Goal: Task Accomplishment & Management: Use online tool/utility

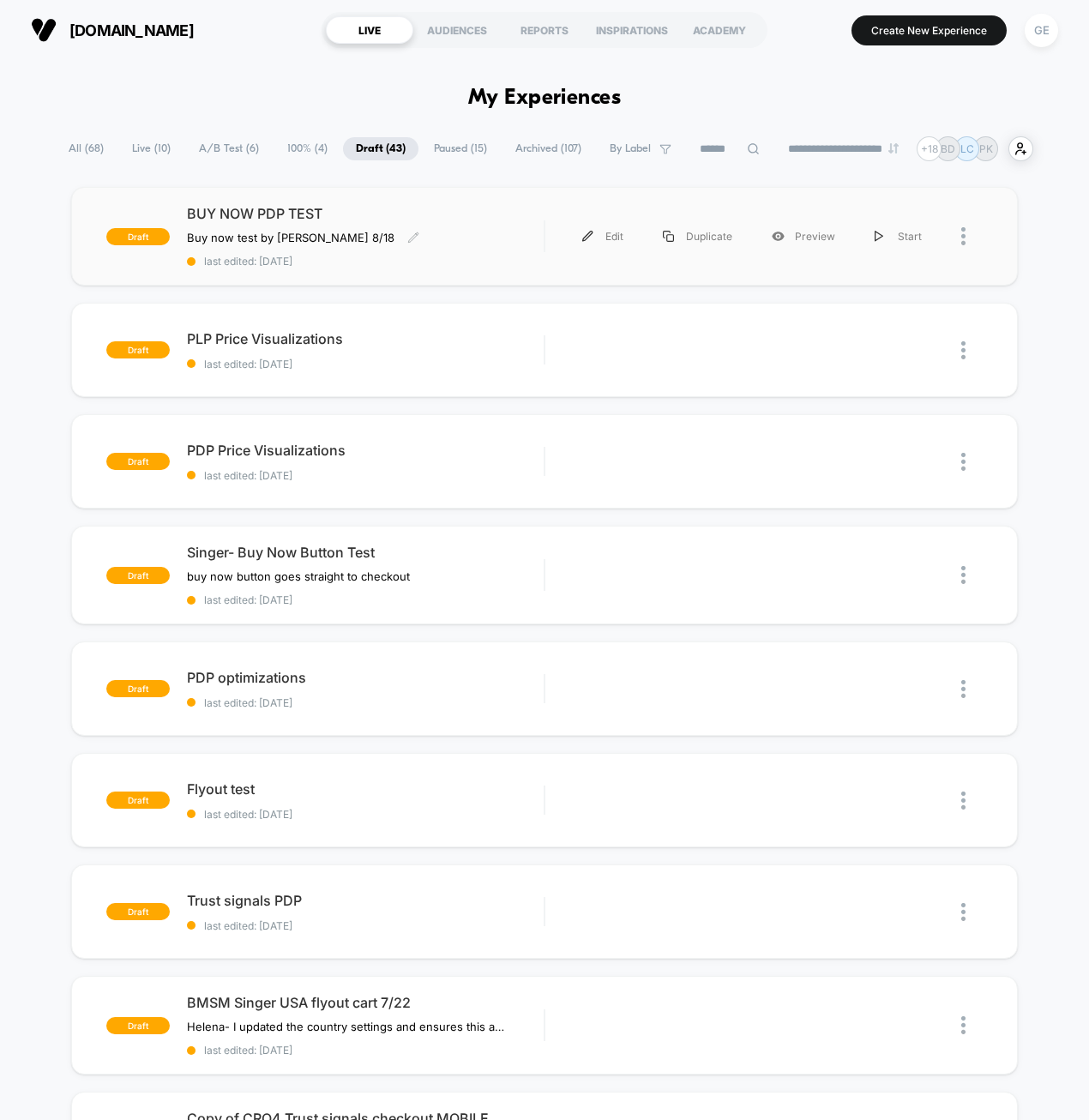
click at [487, 261] on span "last edited: [DATE]" at bounding box center [366, 260] width 358 height 13
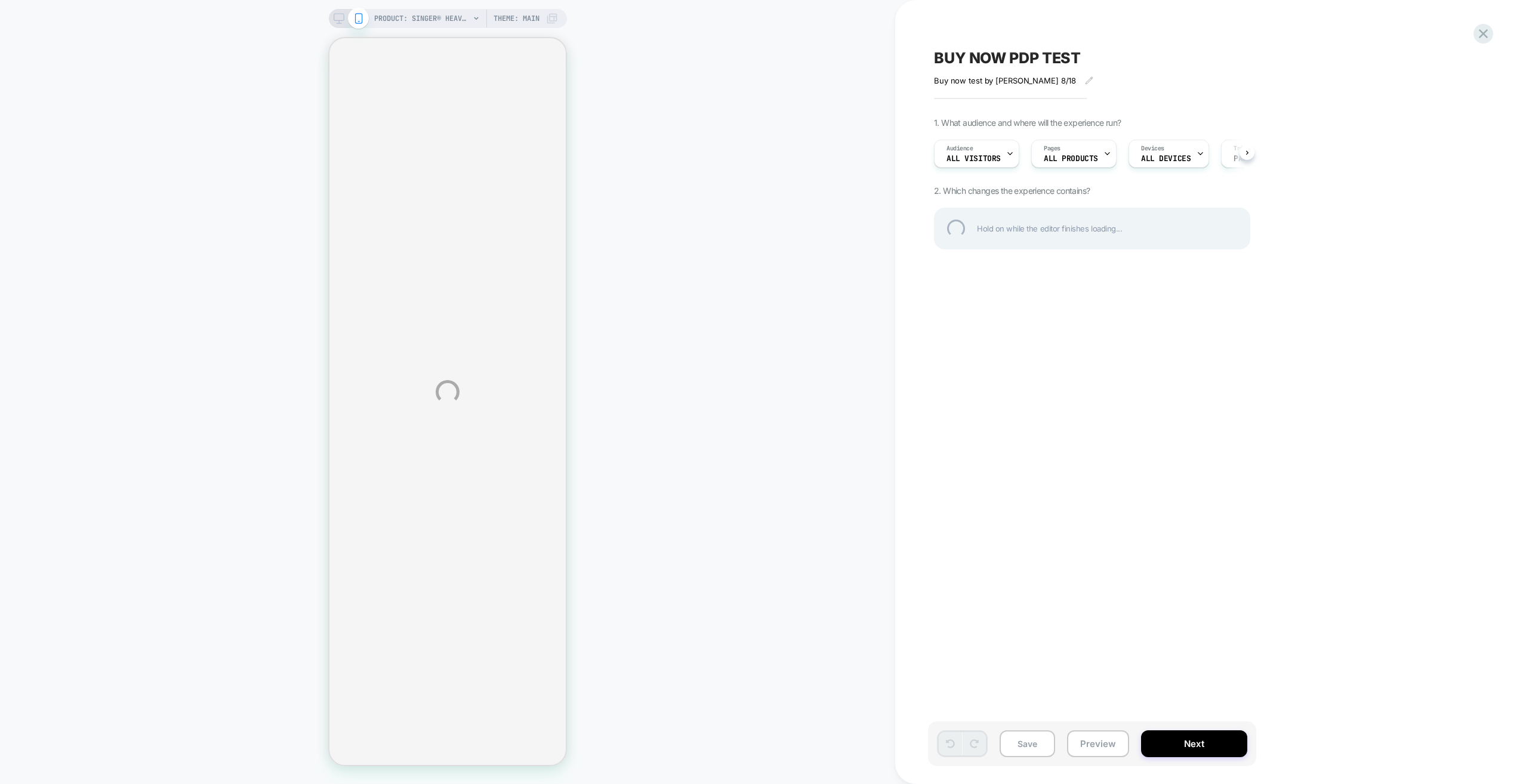
click at [342, 19] on div "PRODUCT: SINGER® Heavy Duty 4452 Rosewater Pink Sewing Machine PRODUCT: SINGER®…" at bounding box center [762, 392] width 1523 height 784
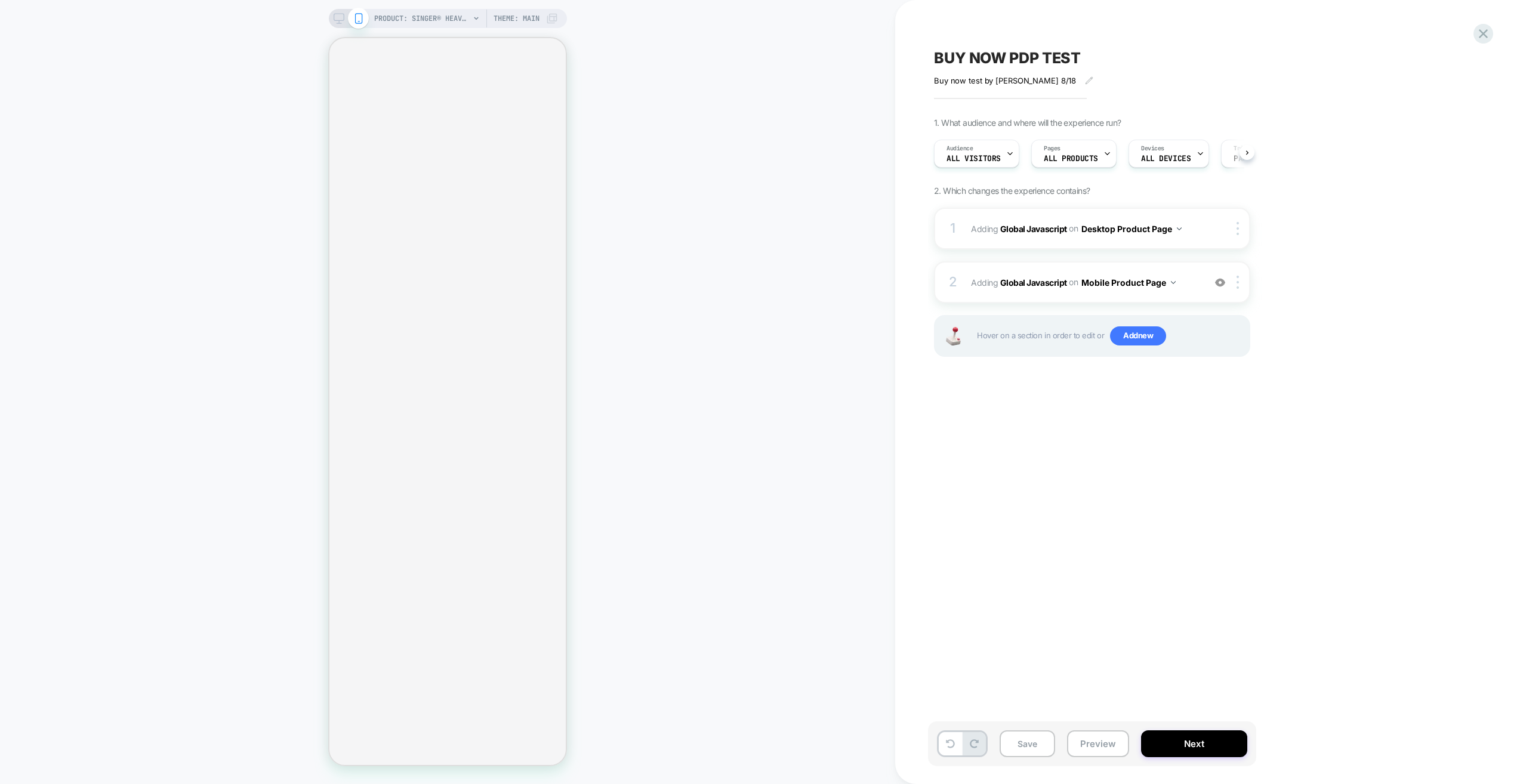
scroll to position [0, 1]
click at [340, 20] on rect at bounding box center [338, 17] width 10 height 6
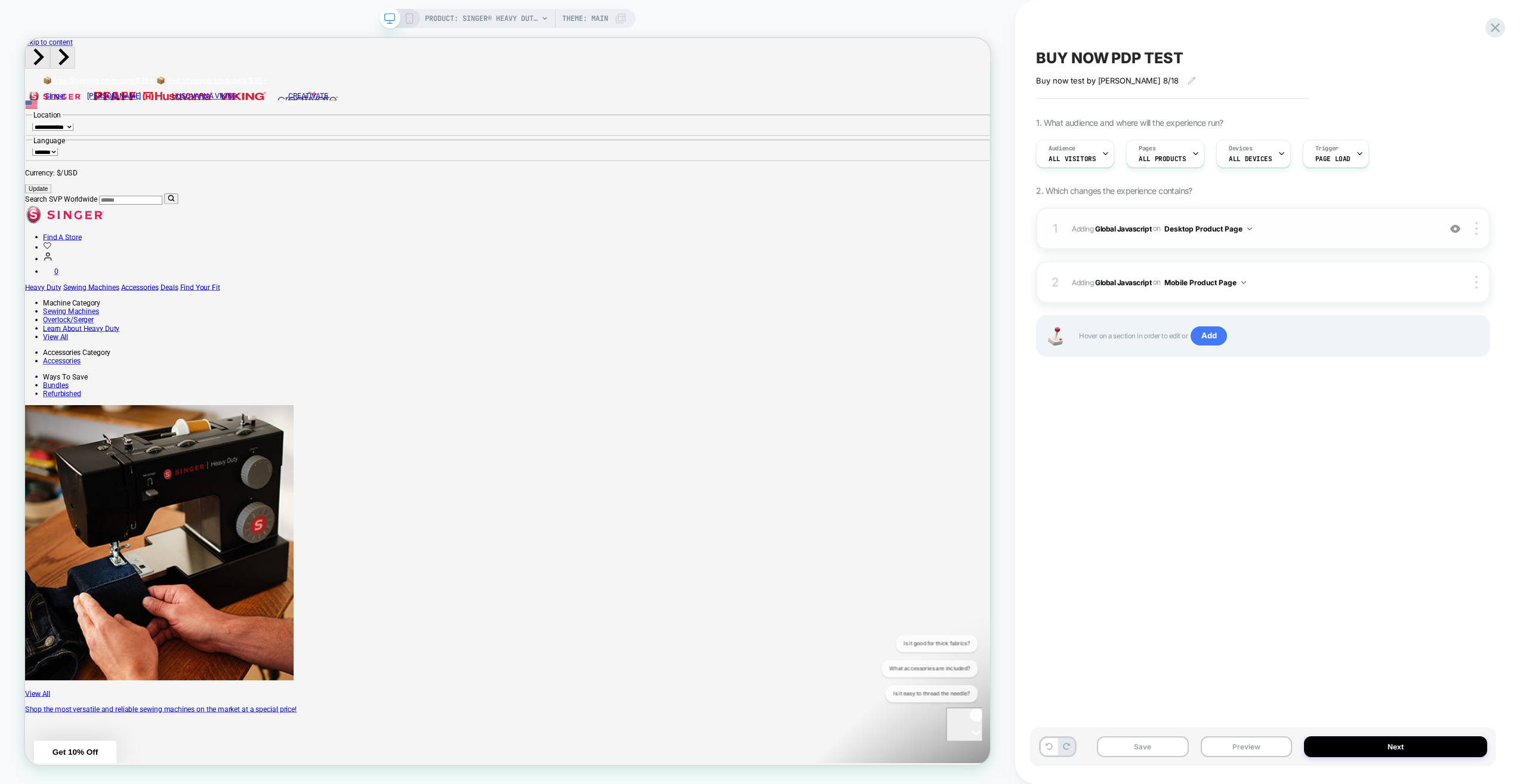
click at [757, 235] on div "1 Adding Global Javascript on Desktop Product Page Add Before Add After Copy to…" at bounding box center [1263, 228] width 454 height 41
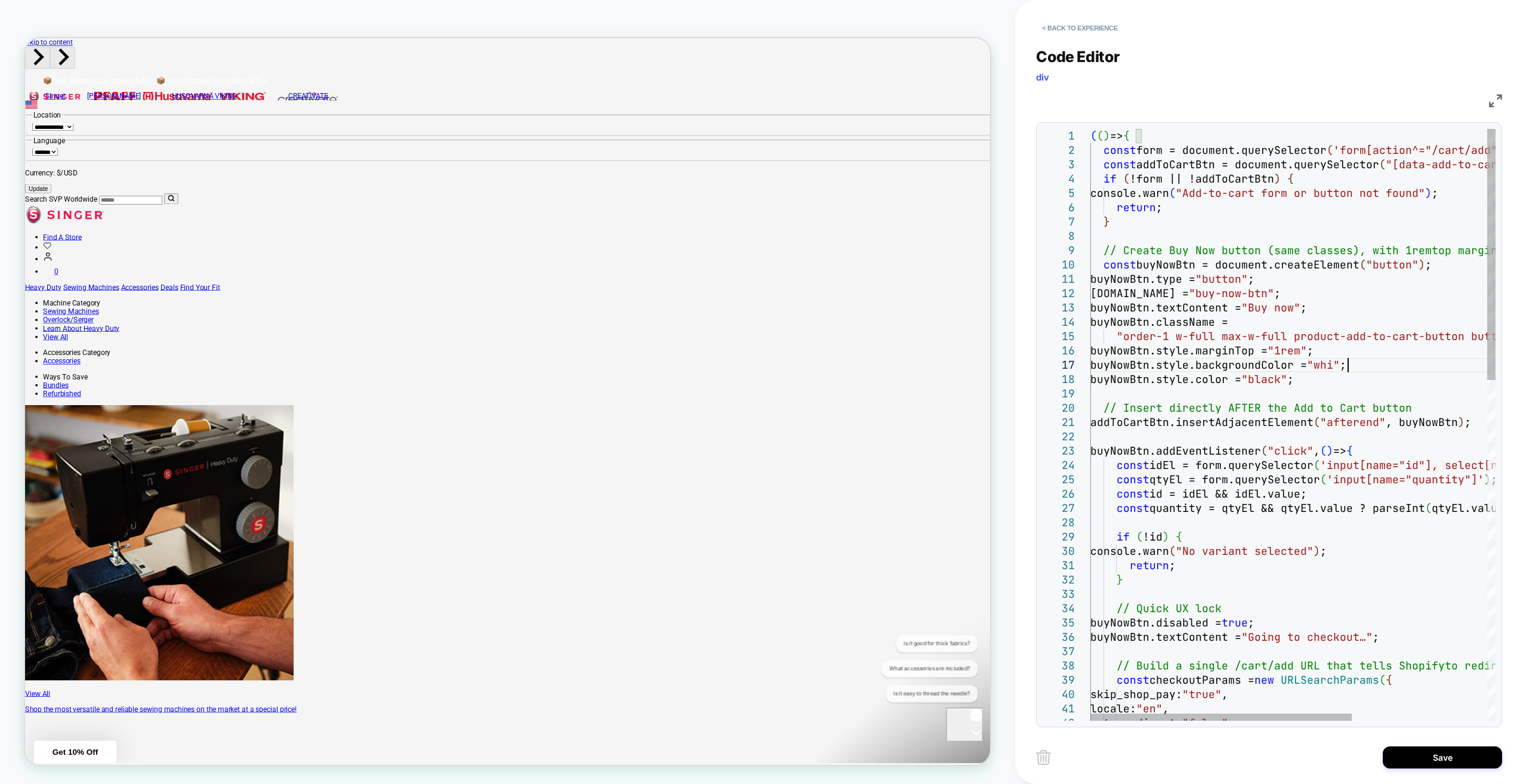
scroll to position [100, 270]
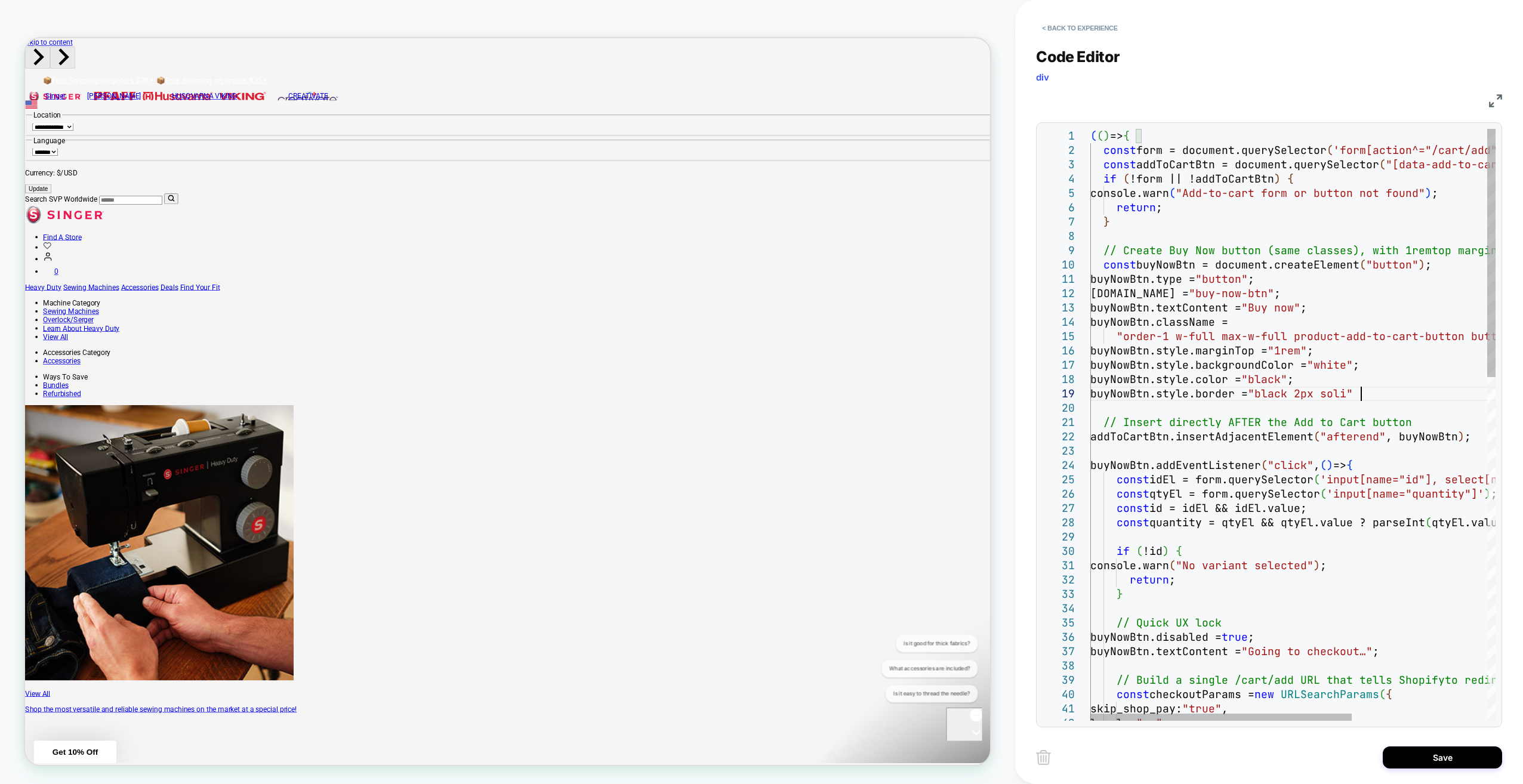
scroll to position [115, 277]
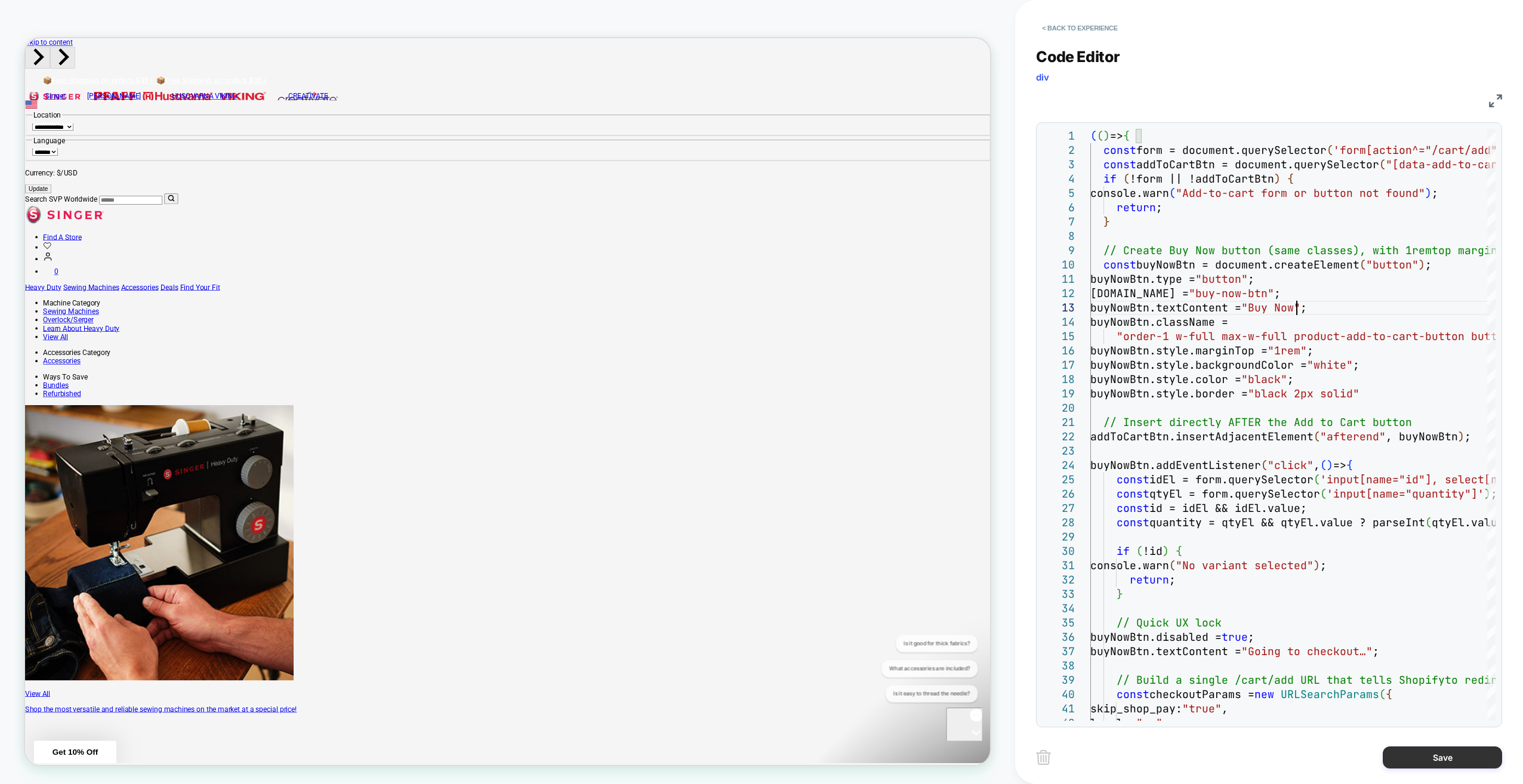
type textarea "**********"
click at [757, 755] on button "Save" at bounding box center [1442, 758] width 120 height 22
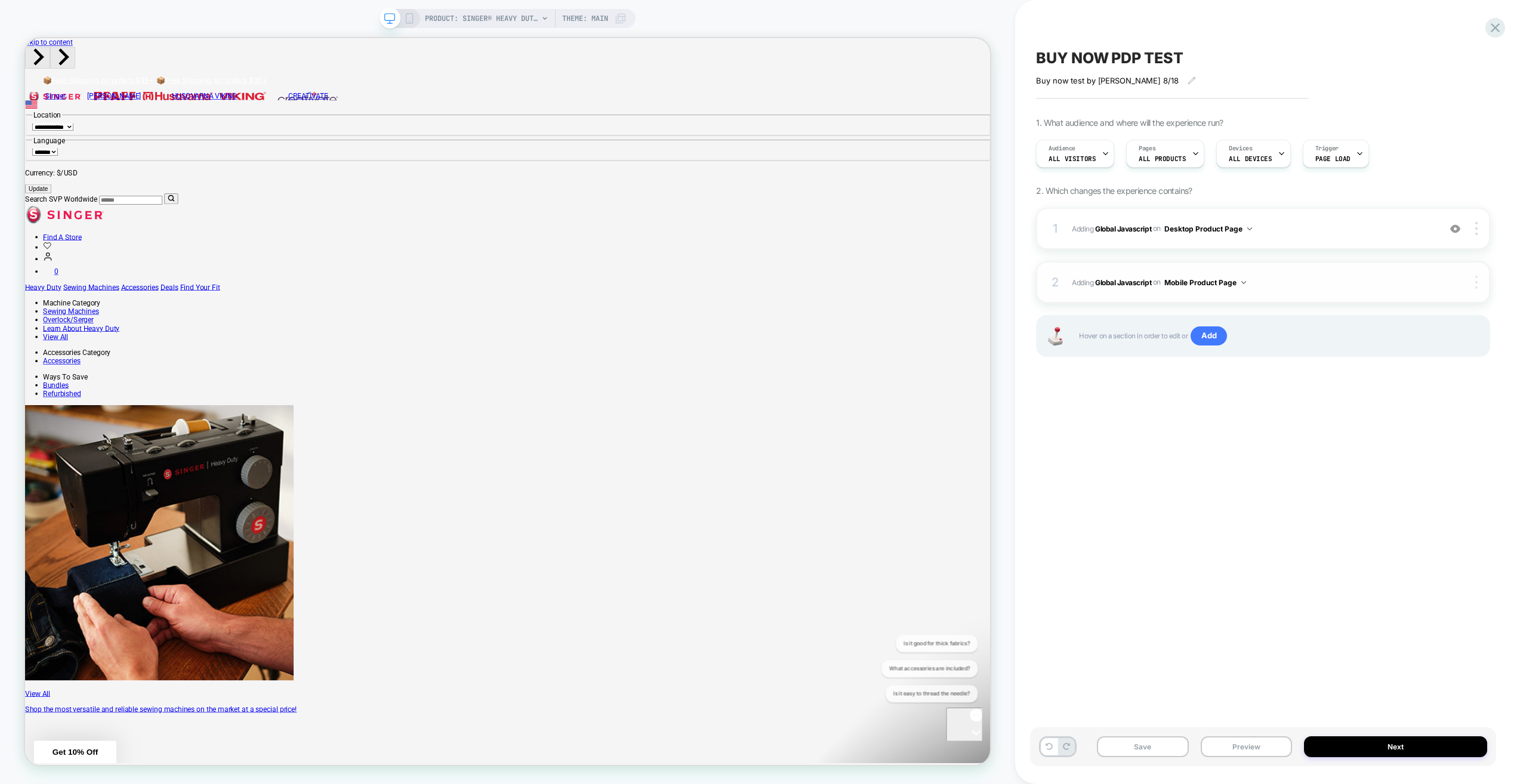
click at [757, 278] on img at bounding box center [1476, 282] width 2 height 13
click at [757, 286] on span "Adding Global Javascript on Mobile Product Page" at bounding box center [1253, 283] width 362 height 15
click at [406, 16] on icon at bounding box center [409, 19] width 11 height 11
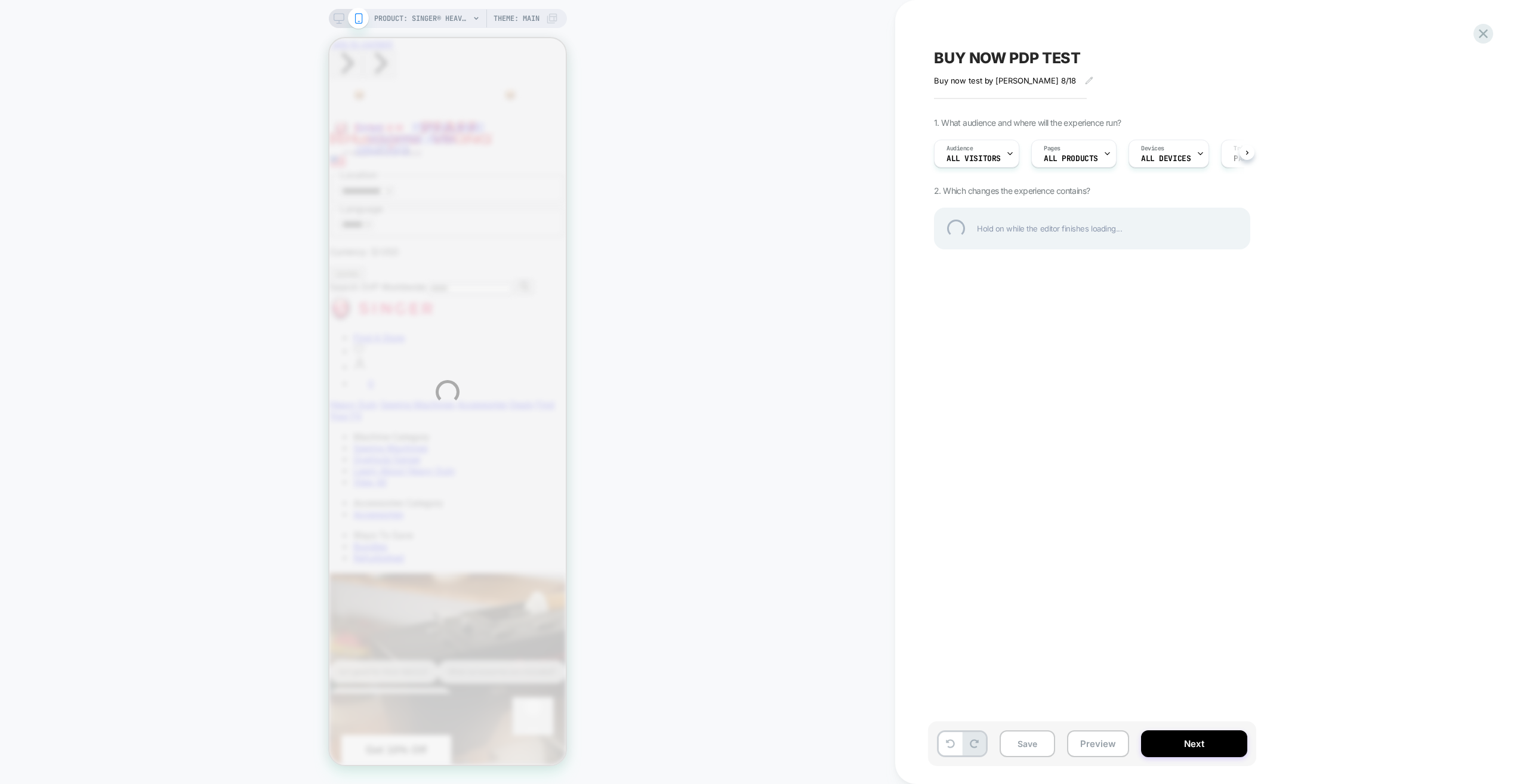
click at [338, 21] on div "PRODUCT: SINGER® Heavy Duty 4452 Rosewater Pink Sewing Machine PRODUCT: SINGER®…" at bounding box center [762, 392] width 1523 height 784
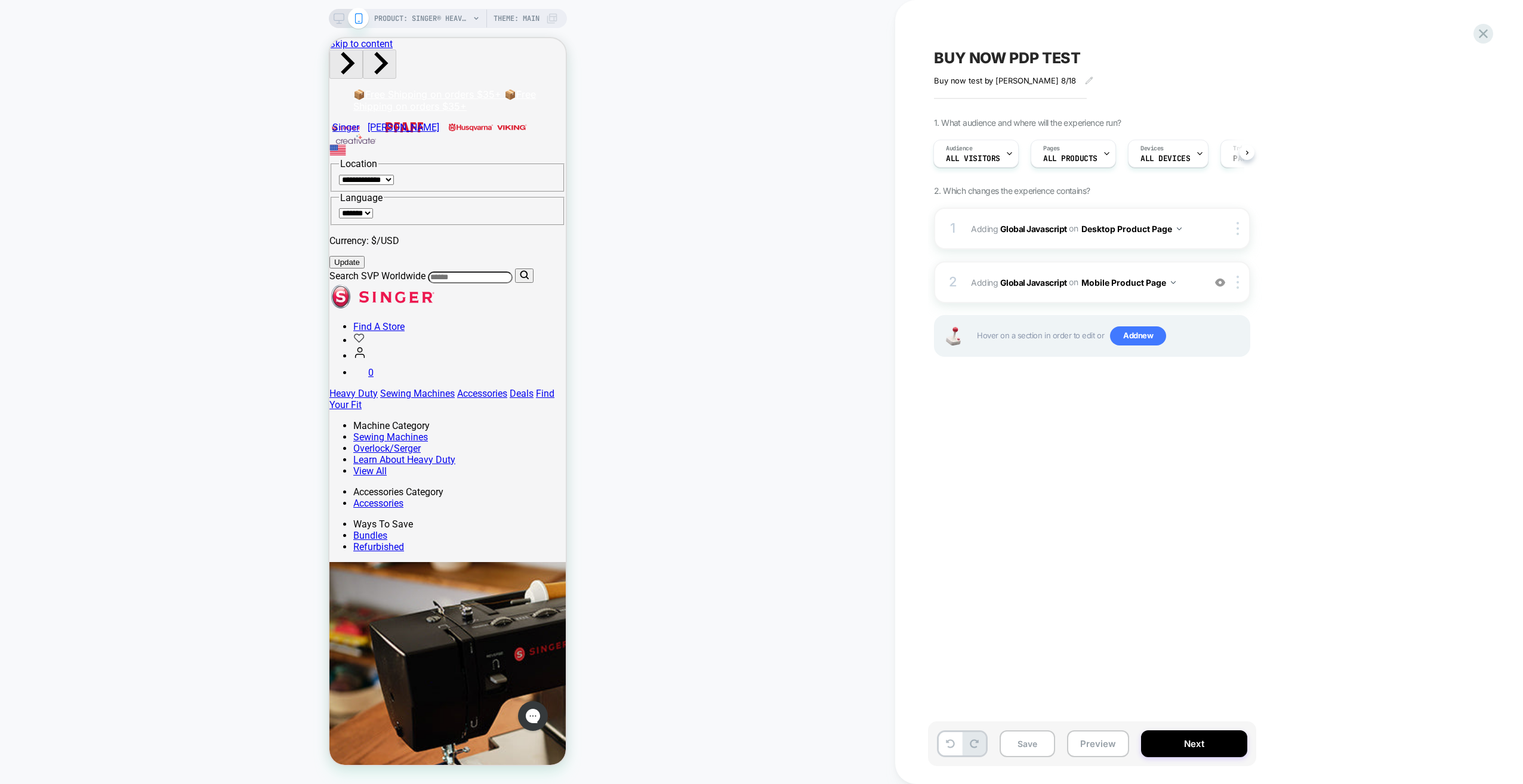
click at [338, 18] on icon at bounding box center [339, 19] width 11 height 11
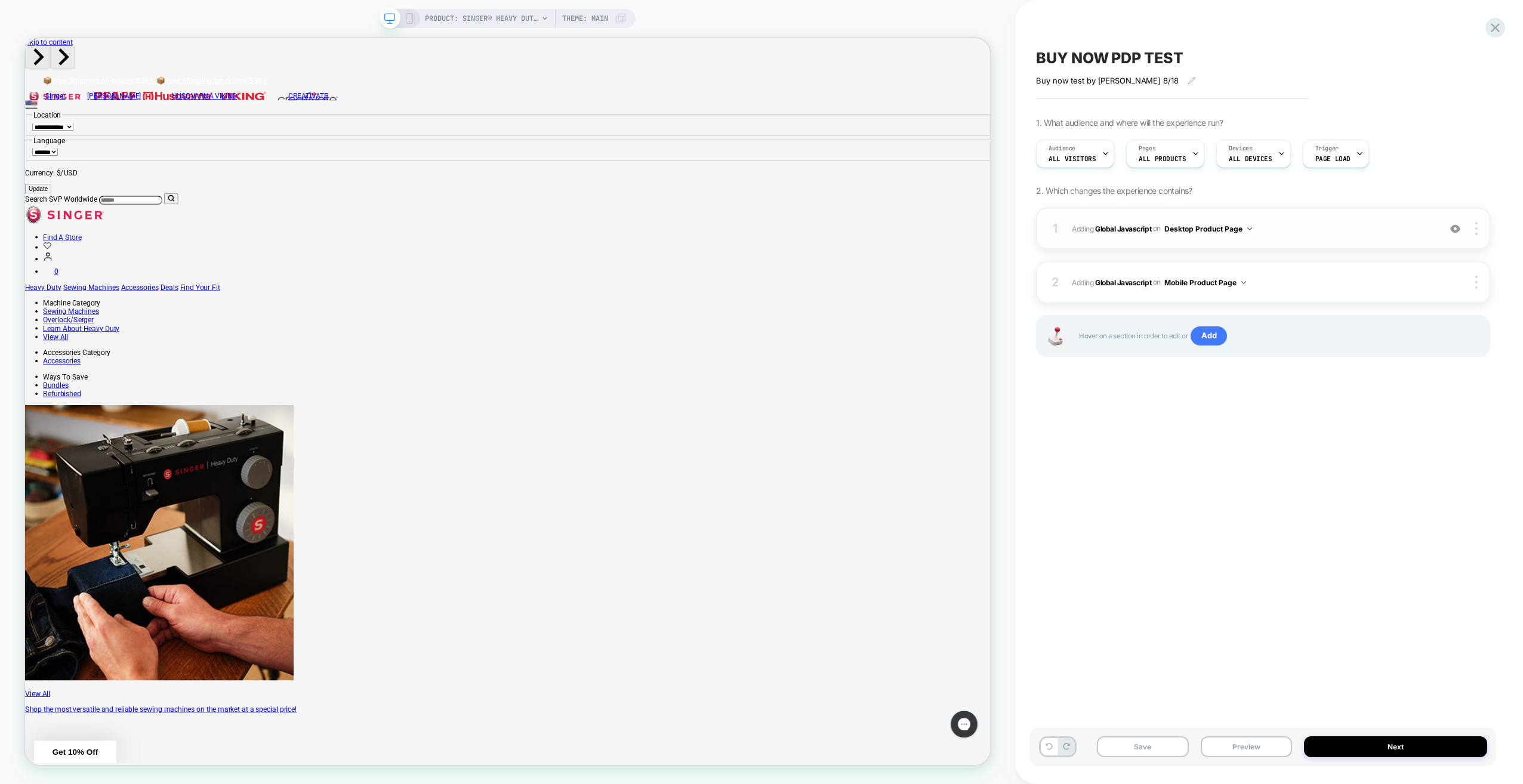
click at [757, 225] on span "Adding Global Javascript on Desktop Product Page" at bounding box center [1253, 229] width 362 height 15
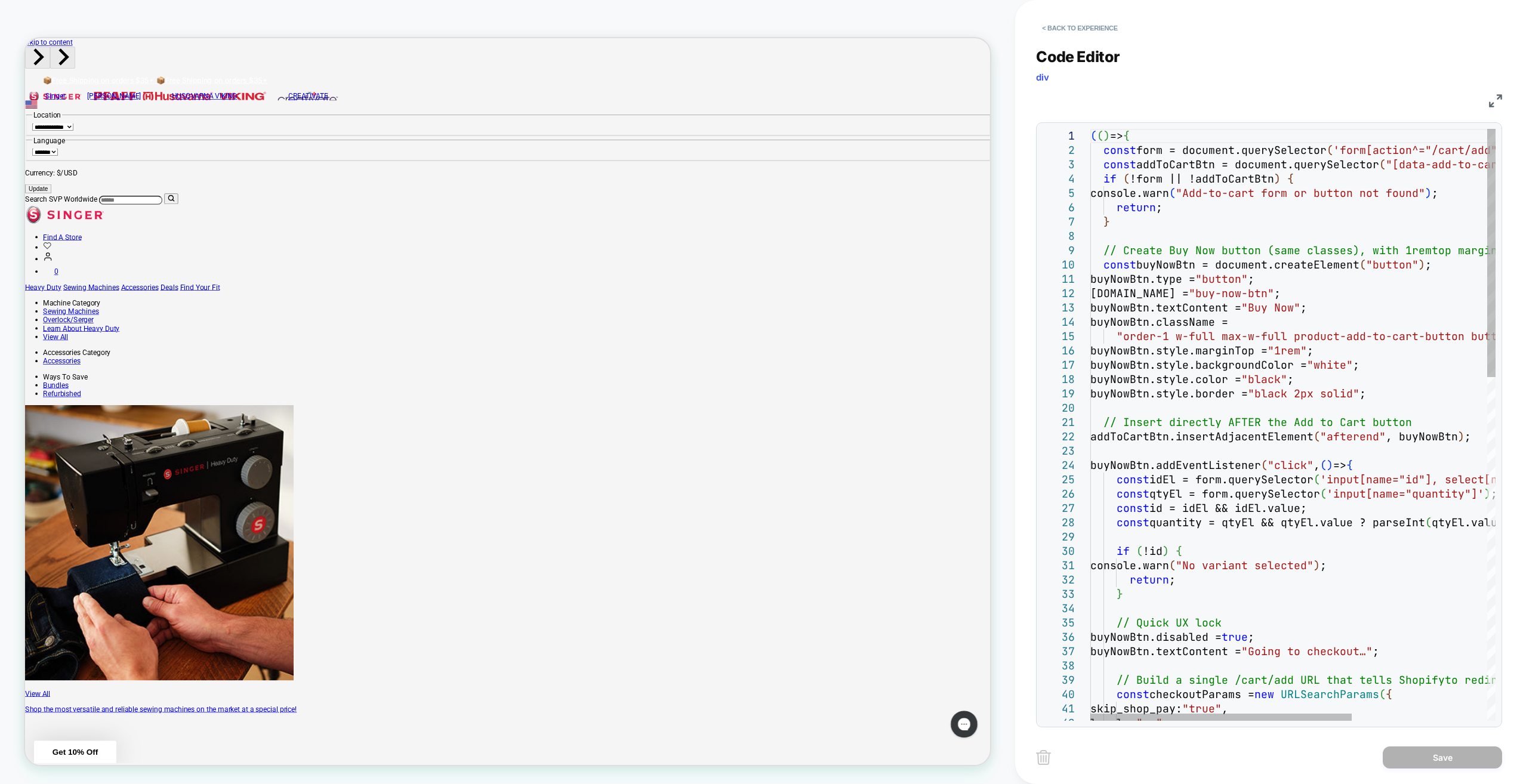
type textarea "**********"
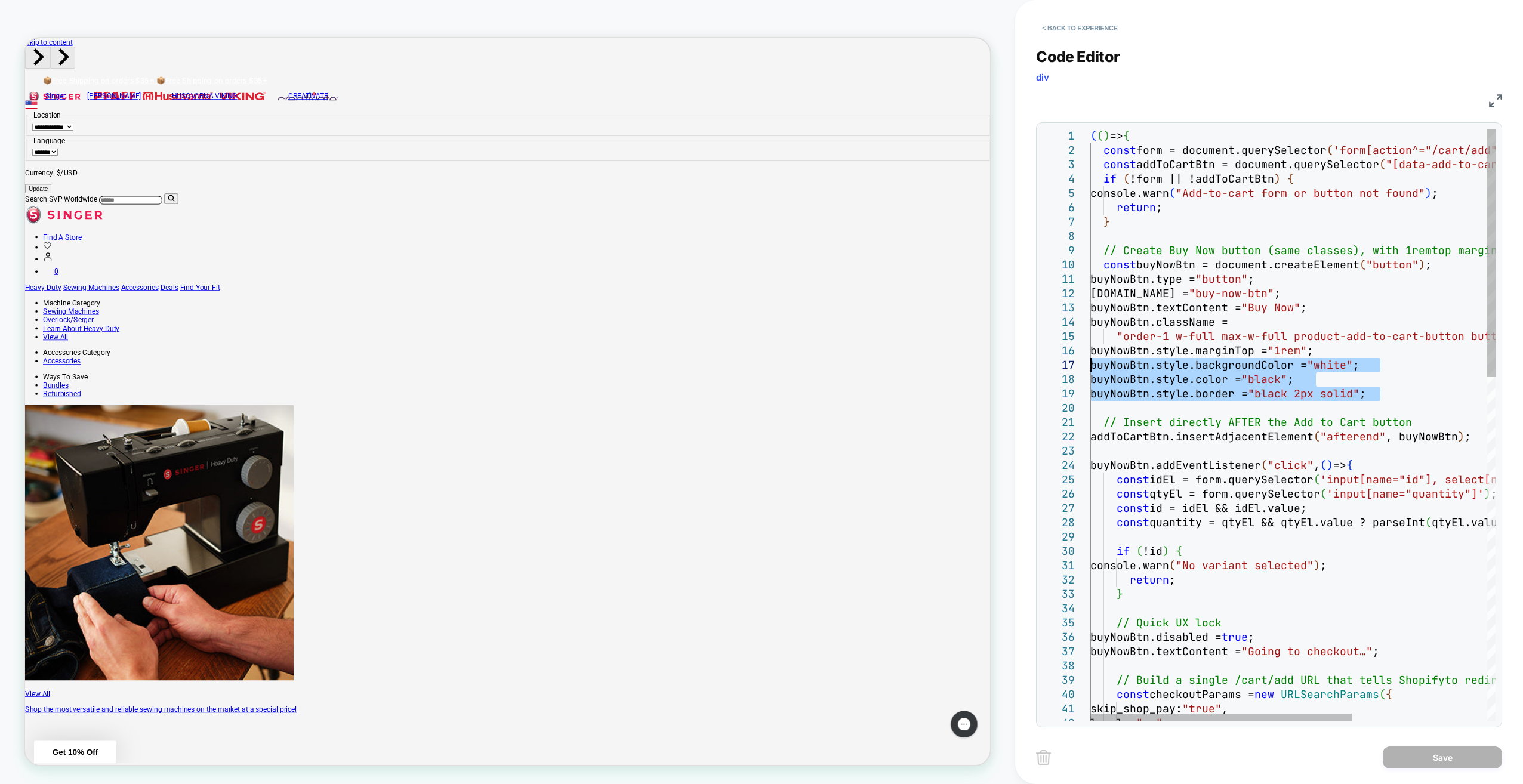
drag, startPoint x: 1385, startPoint y: 393, endPoint x: 1082, endPoint y: 368, distance: 304.0
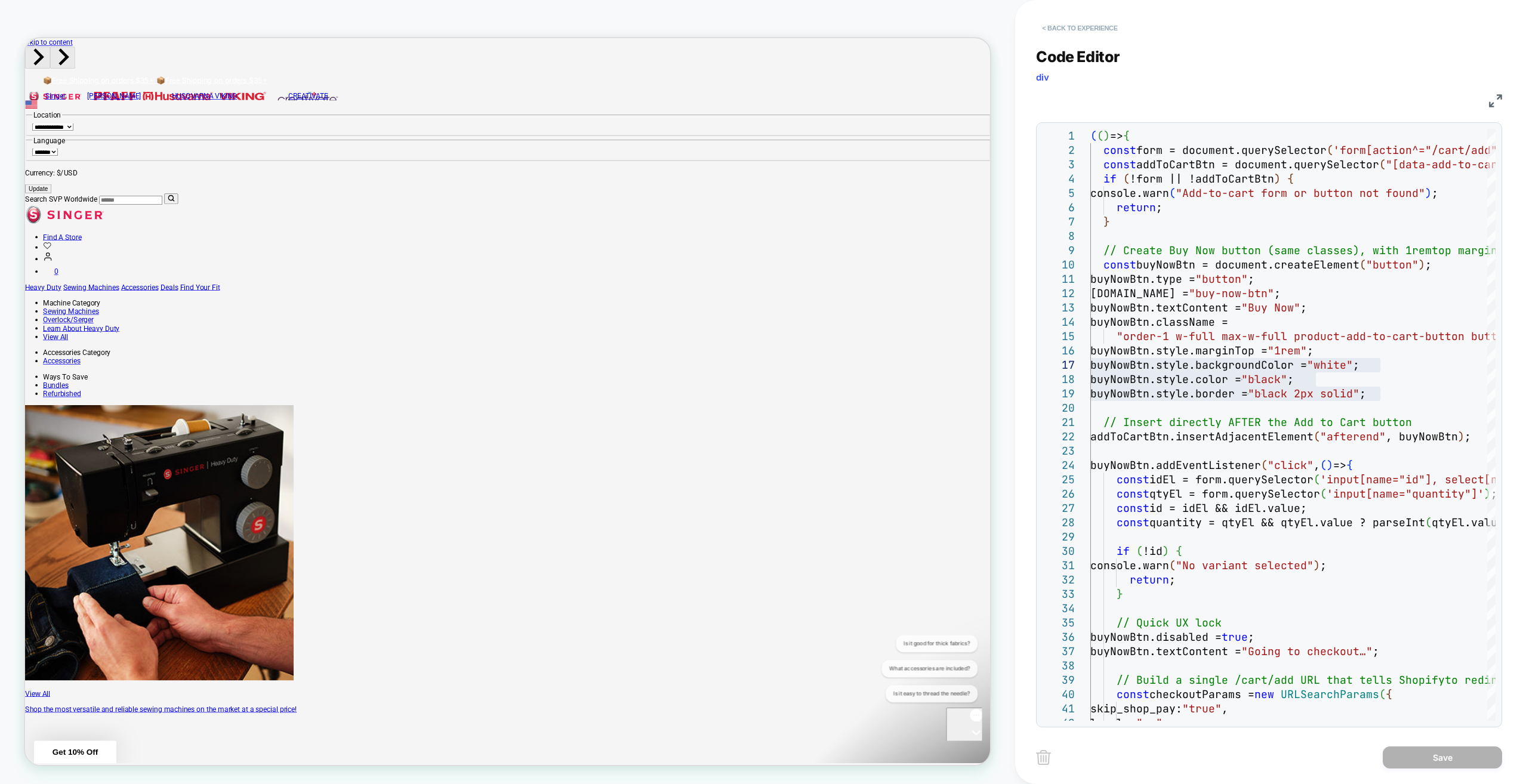
click at [757, 25] on button "< Back to experience" at bounding box center [1080, 28] width 87 height 19
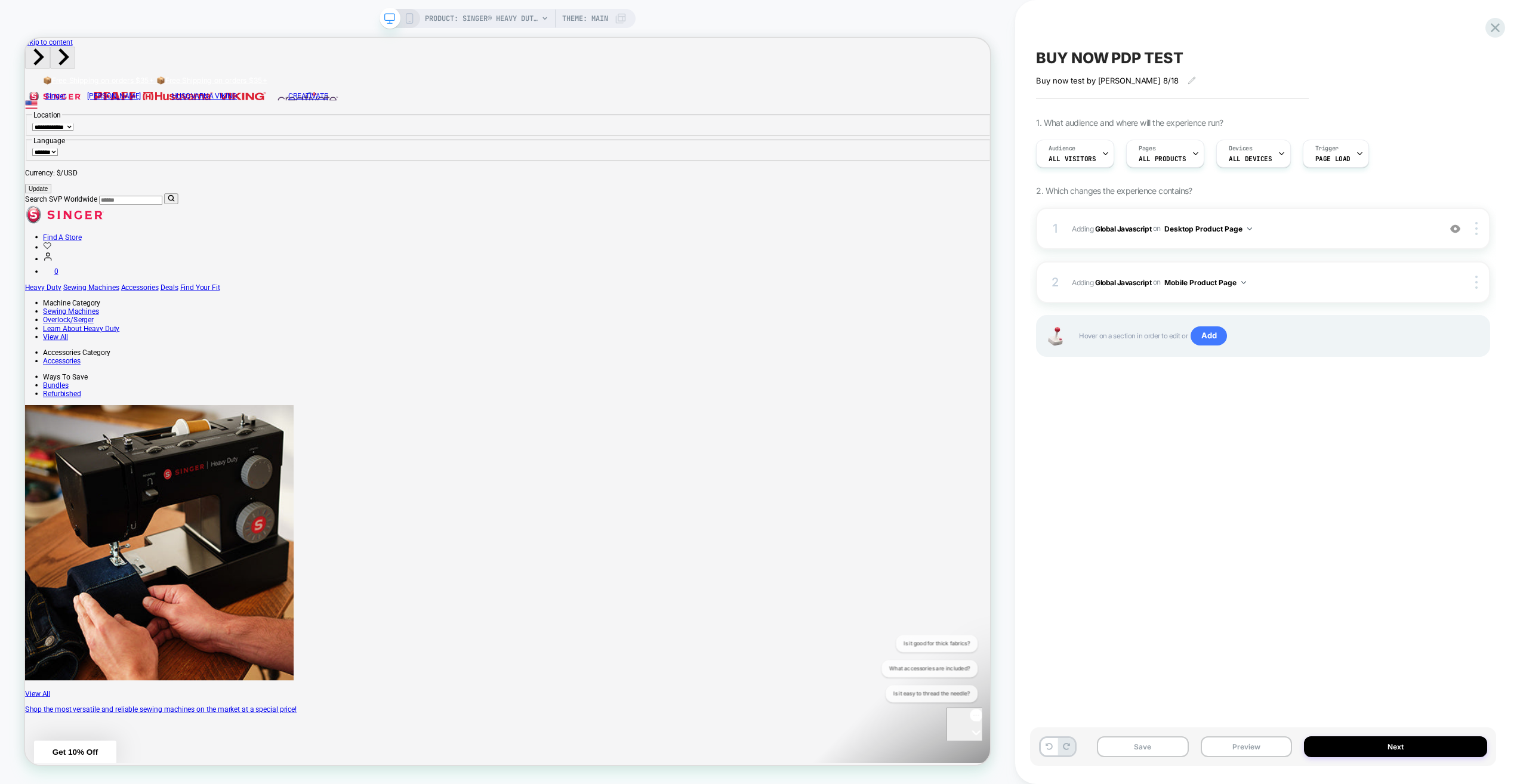
click at [408, 15] on icon at bounding box center [409, 19] width 11 height 11
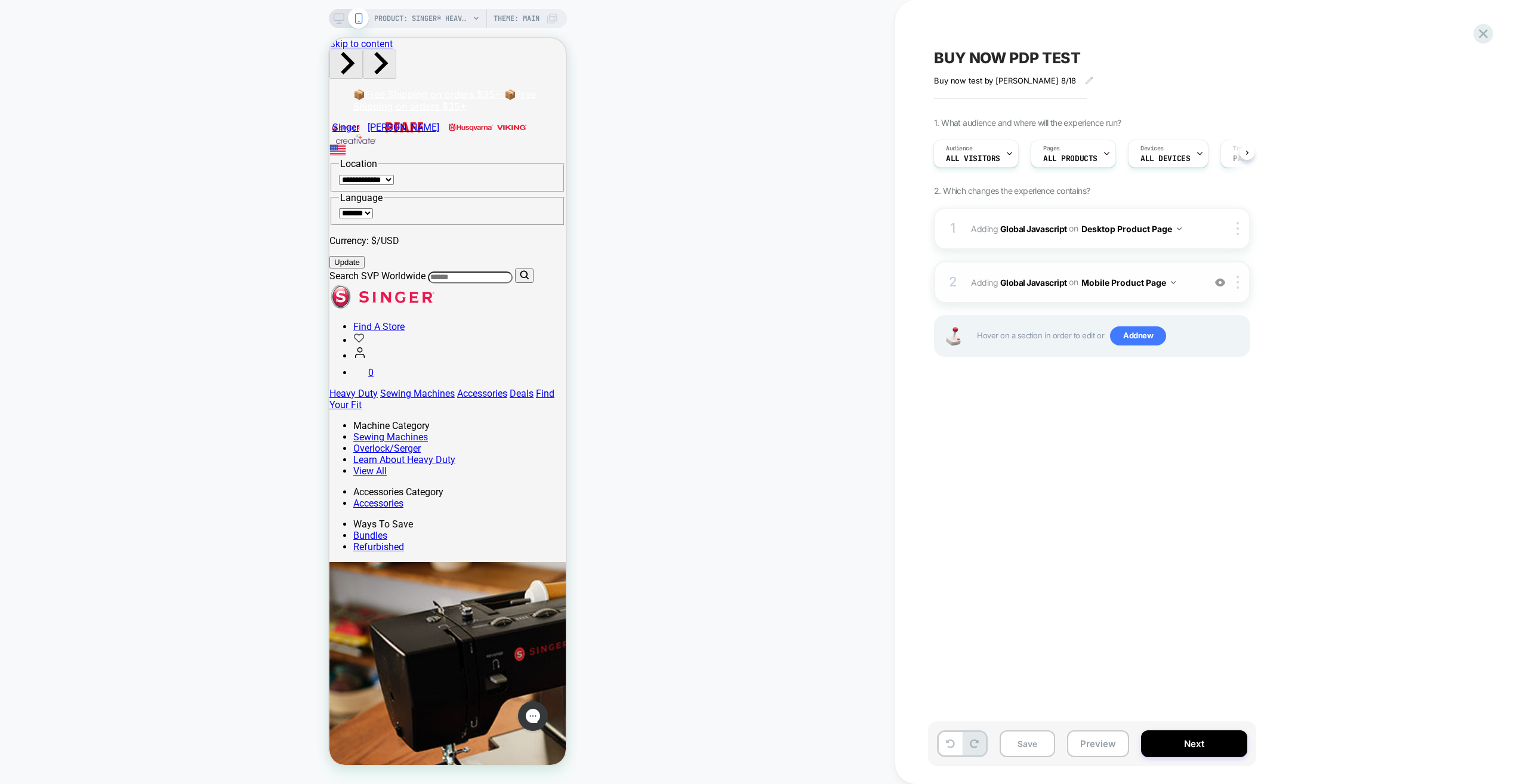
click at [757, 289] on div "2 Adding Global Javascript on Mobile Product Page Add Before Add After Copy to …" at bounding box center [1091, 282] width 316 height 41
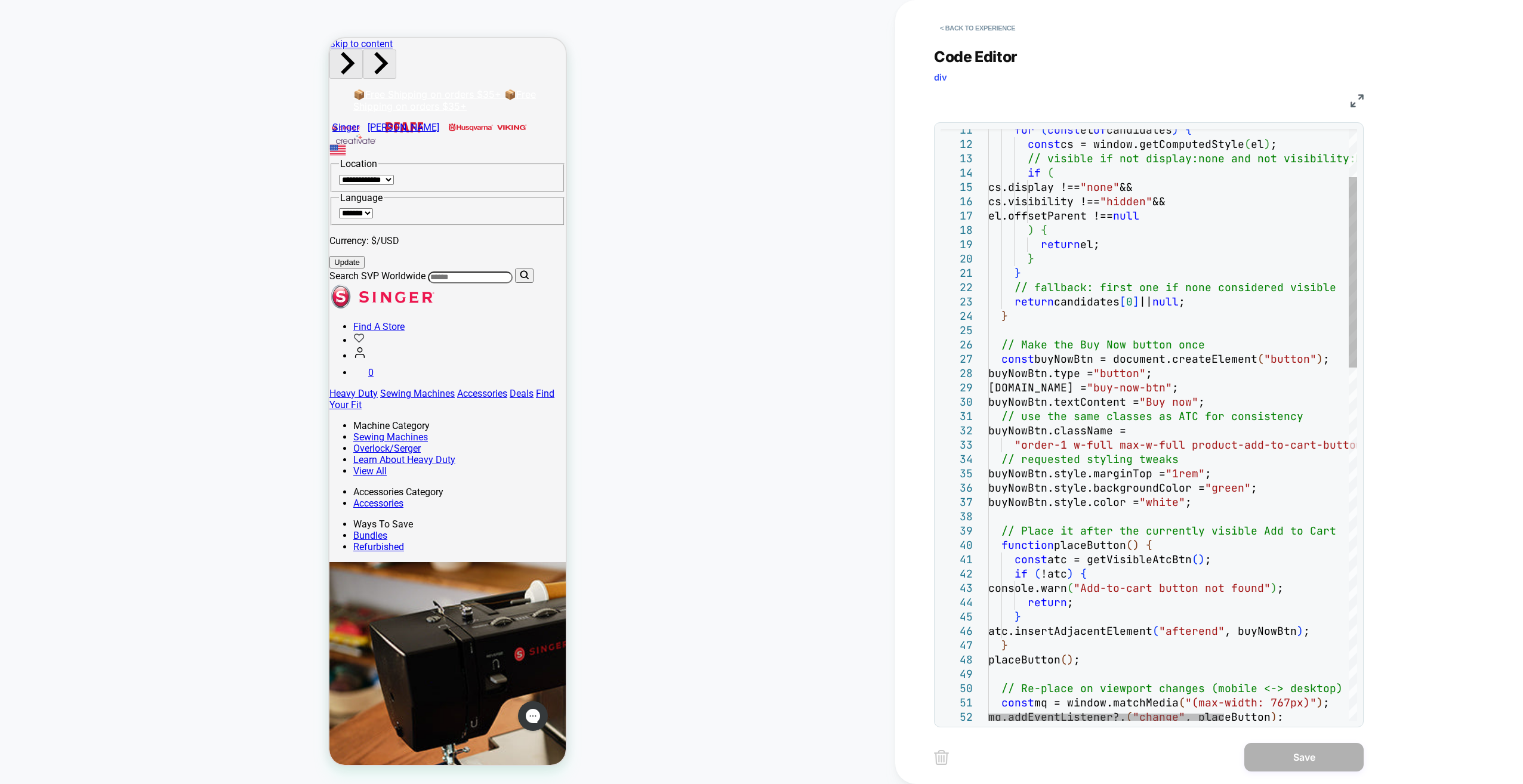
drag, startPoint x: 1217, startPoint y: 501, endPoint x: 918, endPoint y: 481, distance: 299.7
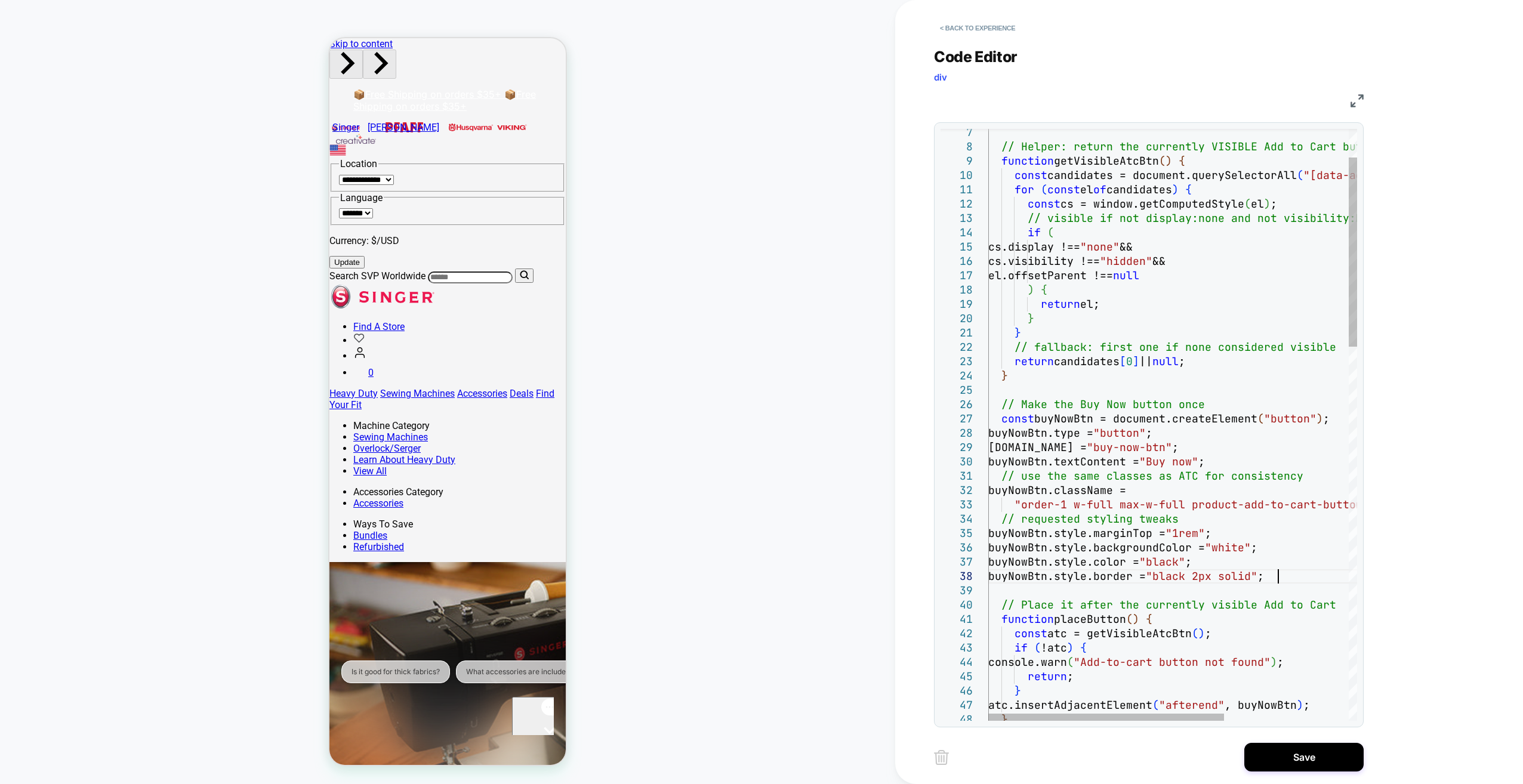
type textarea "**********"
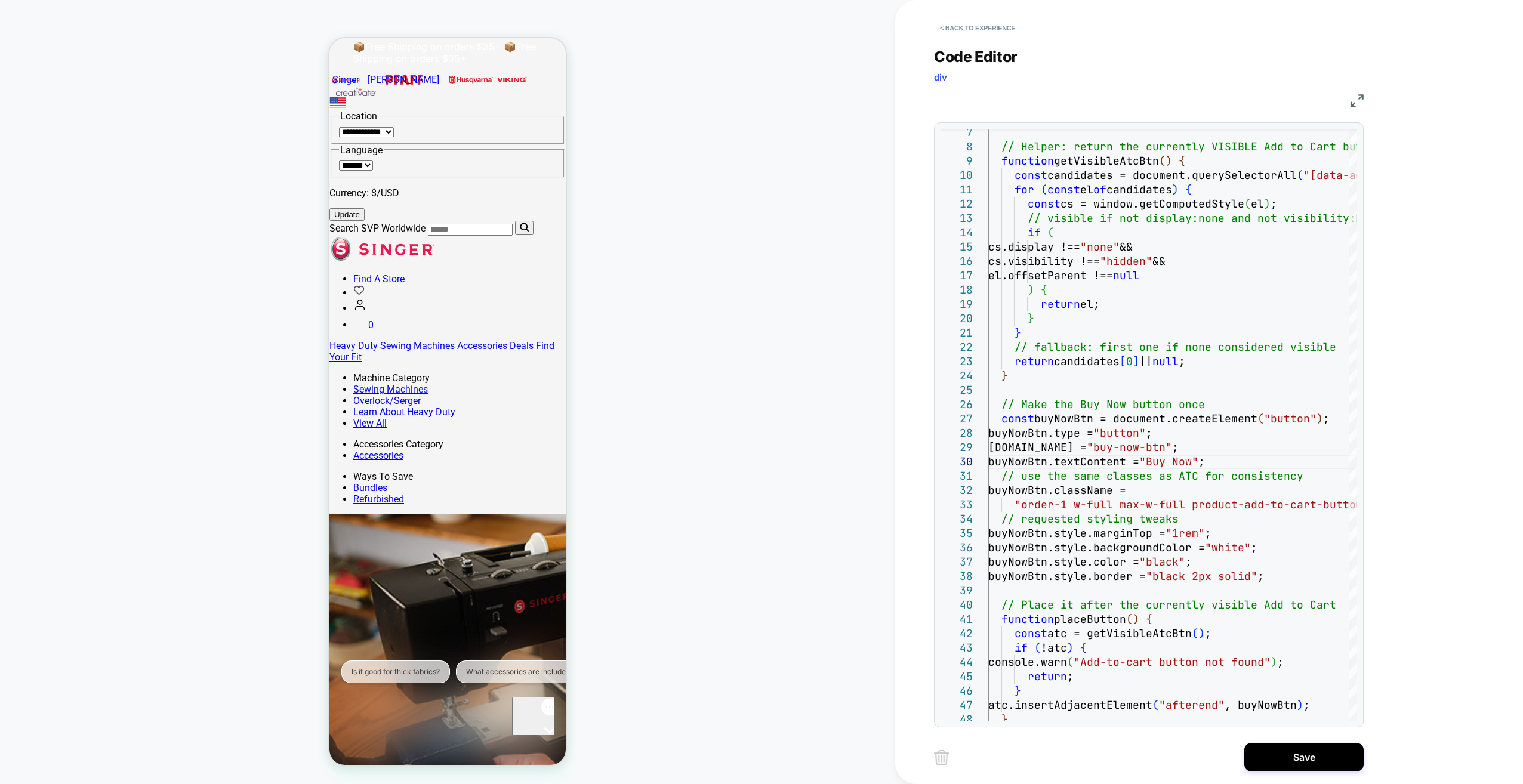
scroll to position [59, 0]
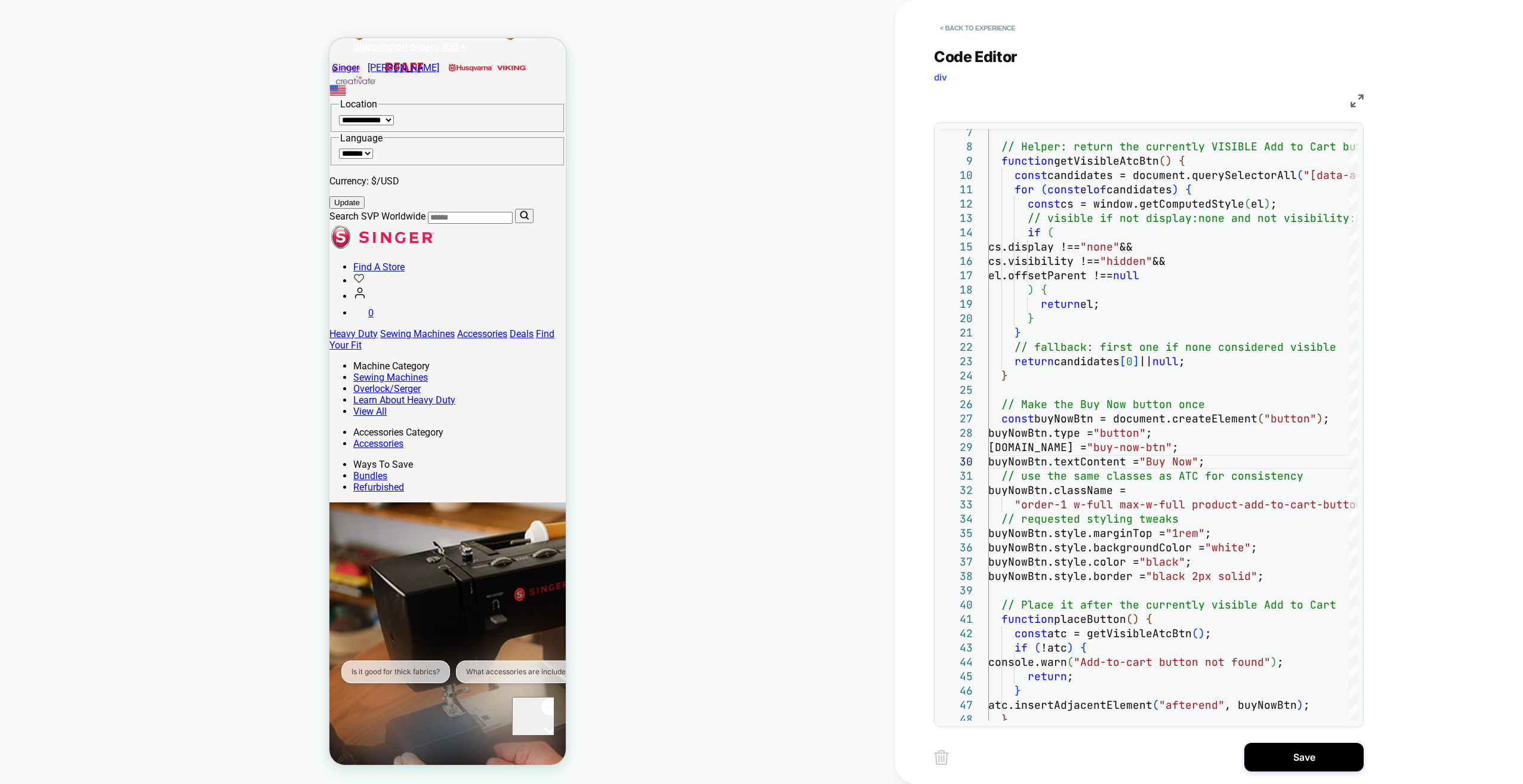
click at [544, 745] on icon "Open gorgias live chat" at bounding box center [549, 751] width 12 height 12
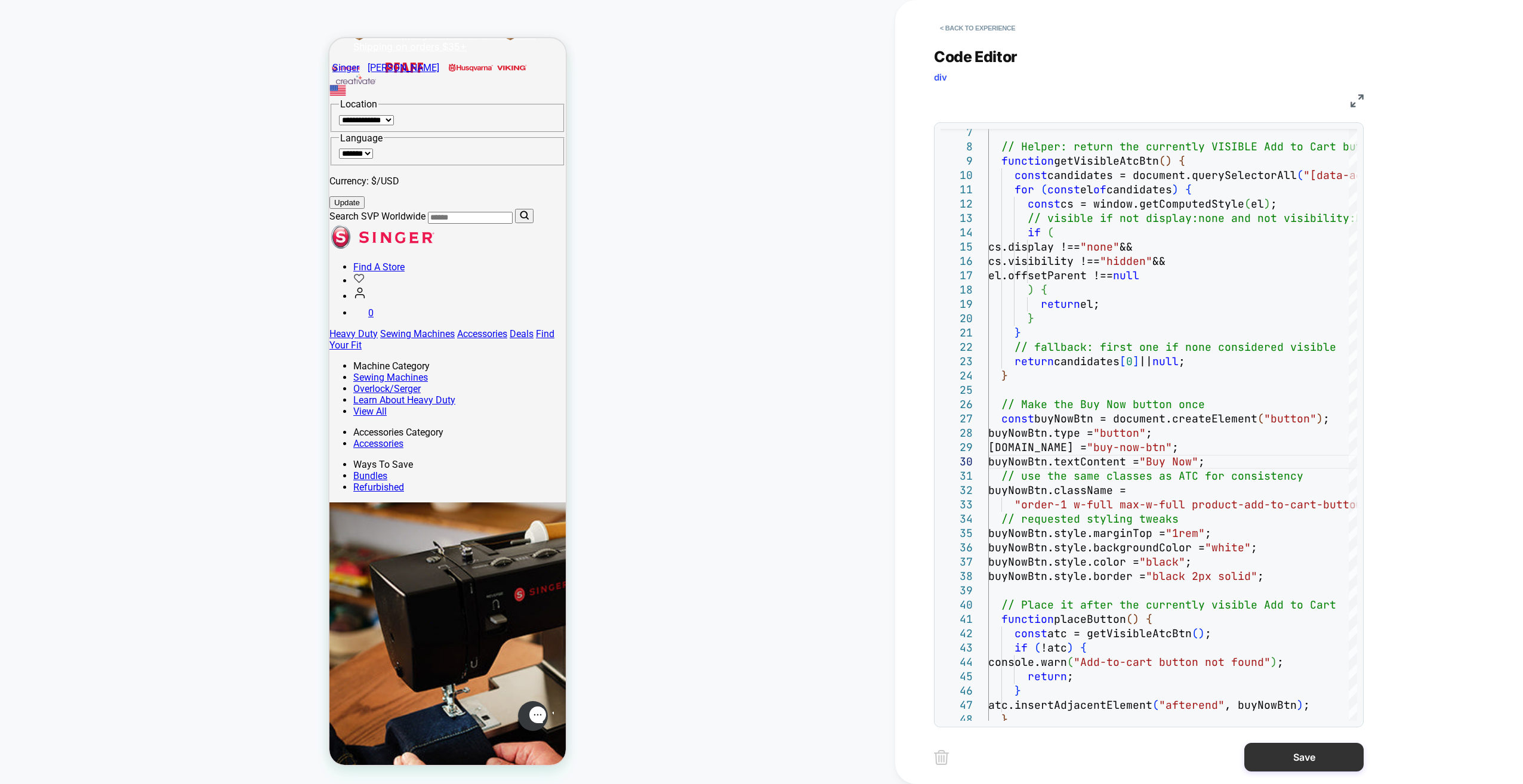
click at [757, 761] on button "Save" at bounding box center [1304, 756] width 120 height 28
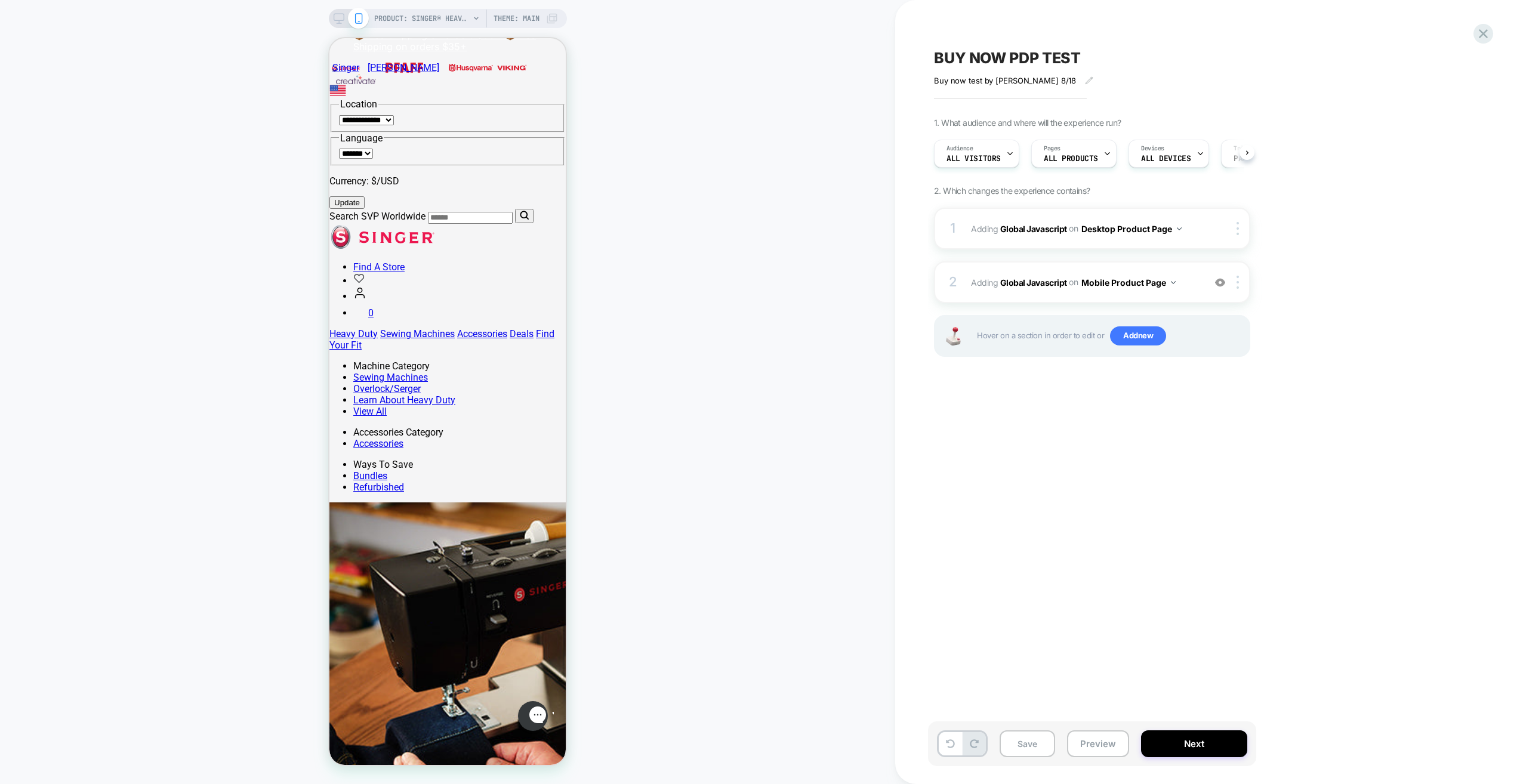
scroll to position [0, 1]
click at [757, 745] on button "Save" at bounding box center [1027, 743] width 55 height 27
click at [335, 19] on icon at bounding box center [339, 19] width 11 height 11
